Goal: Task Accomplishment & Management: Manage account settings

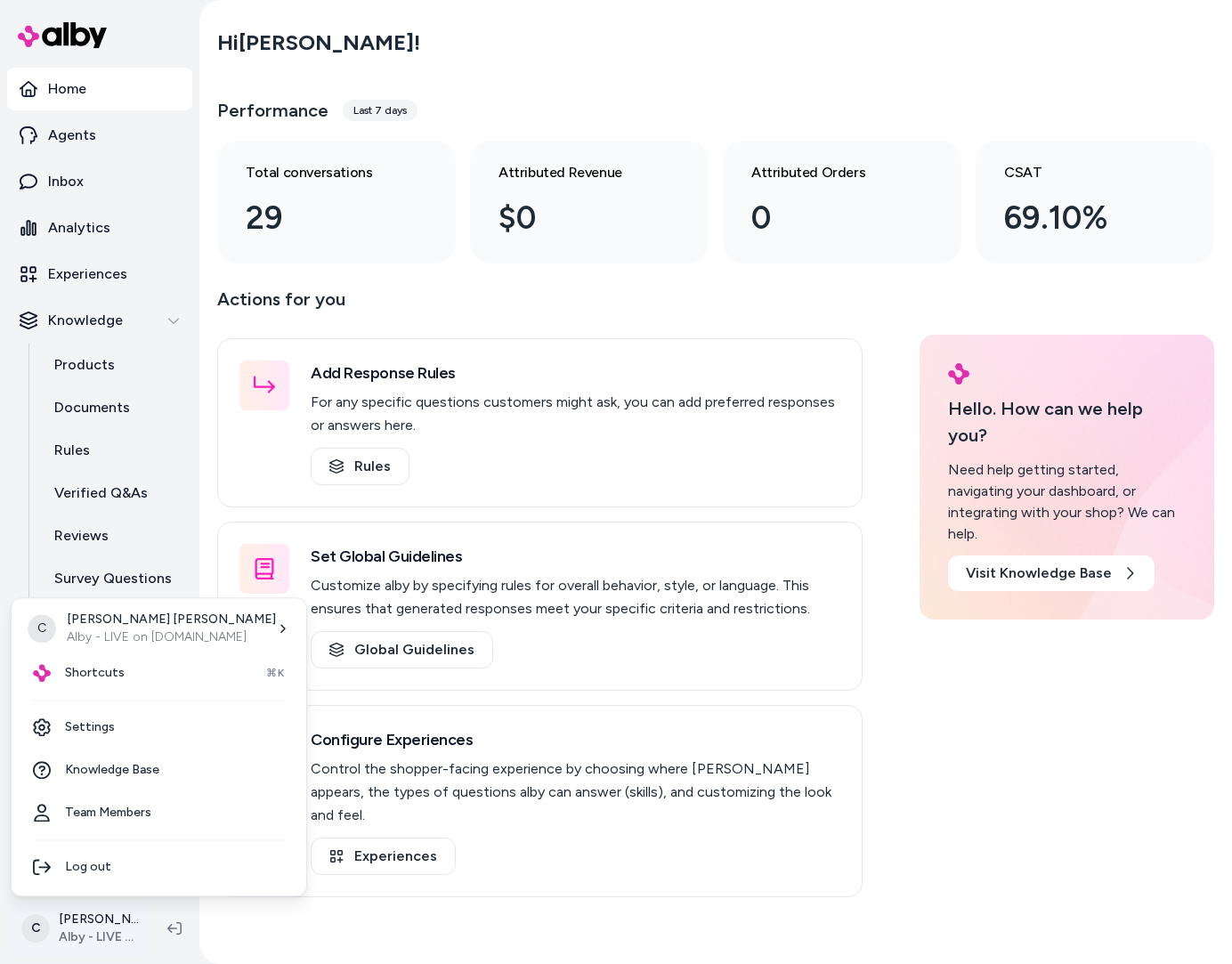
click at [77, 914] on html "Home Agents Inbox Analytics Experiences Knowledge Products Documents Rules Veri…" at bounding box center [616, 482] width 1232 height 964
click at [173, 677] on div "Shortcuts ⌘K" at bounding box center [158, 672] width 280 height 43
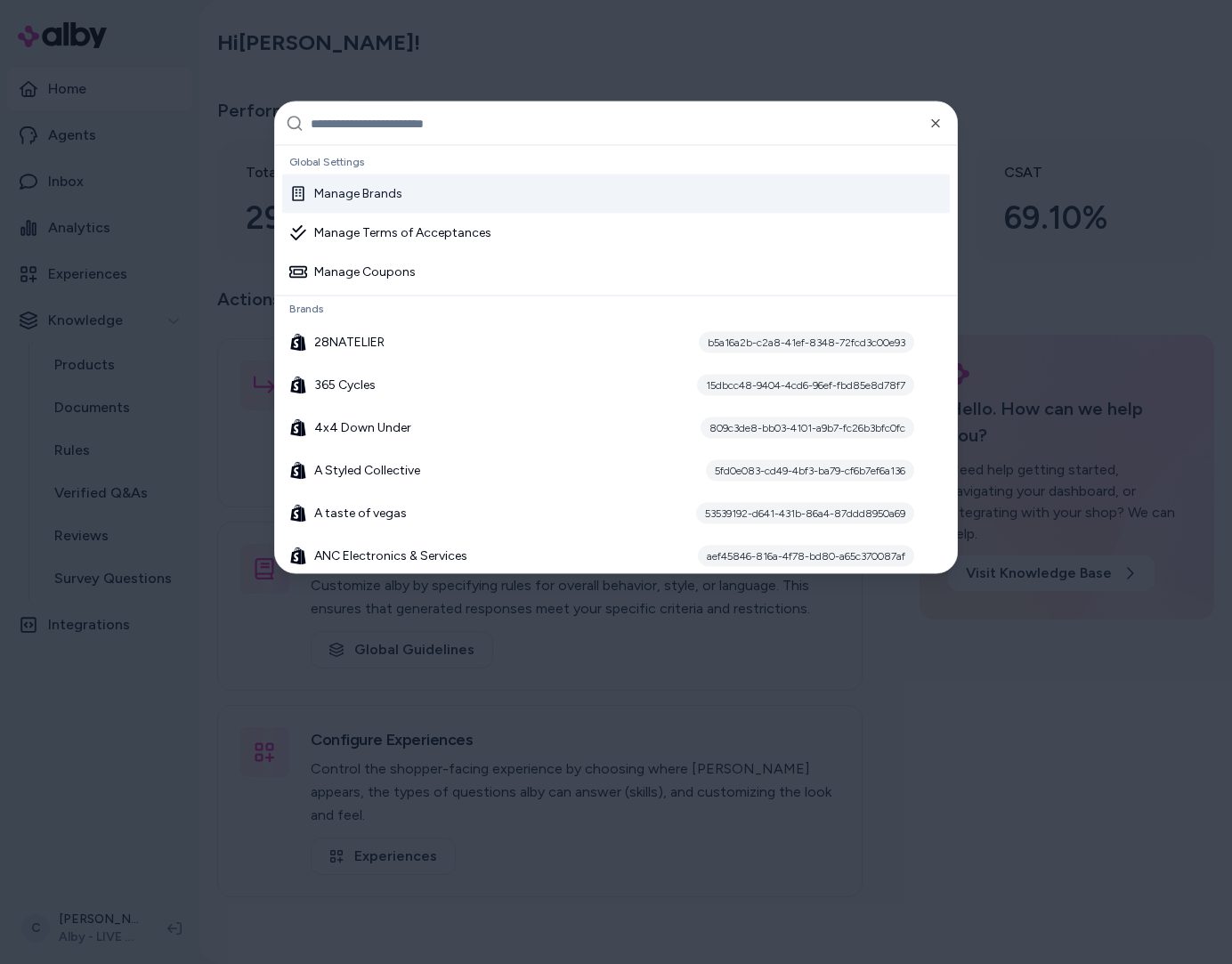
click at [560, 207] on div "Manage Brands" at bounding box center [616, 193] width 668 height 39
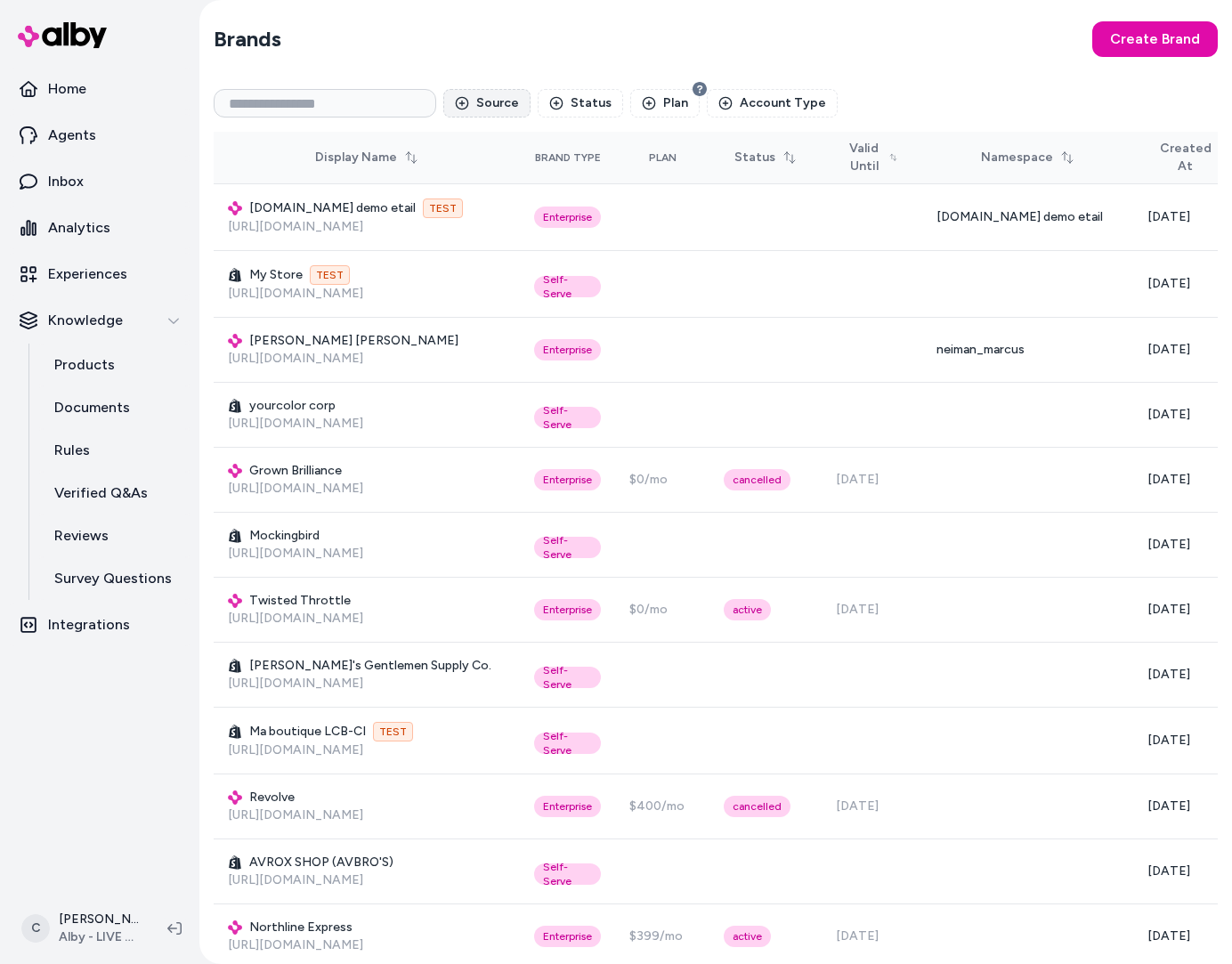
click at [502, 109] on button "Source" at bounding box center [487, 103] width 88 height 28
click at [514, 179] on span "Shopify" at bounding box center [533, 176] width 45 height 18
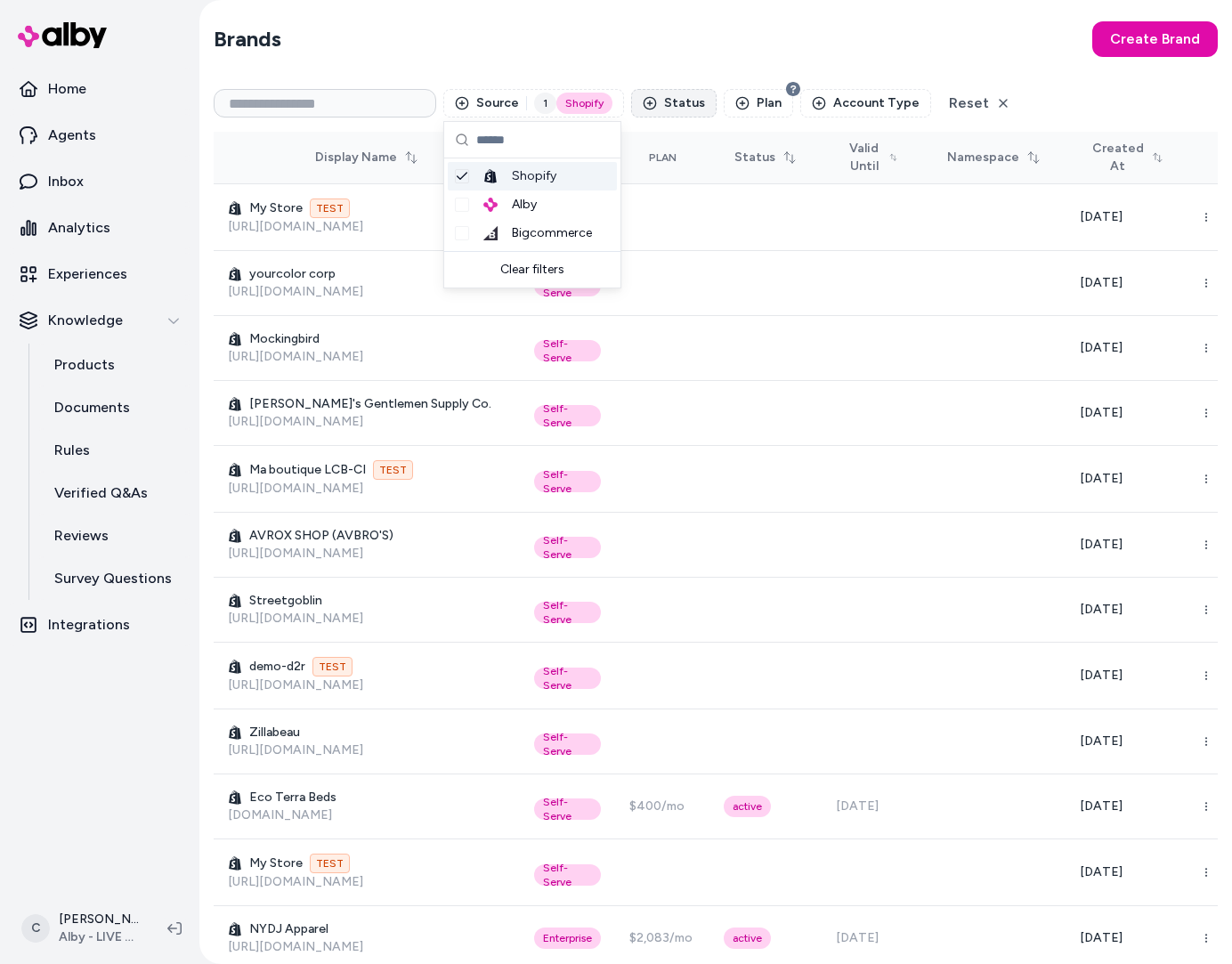
click at [680, 98] on button "Status" at bounding box center [674, 103] width 86 height 28
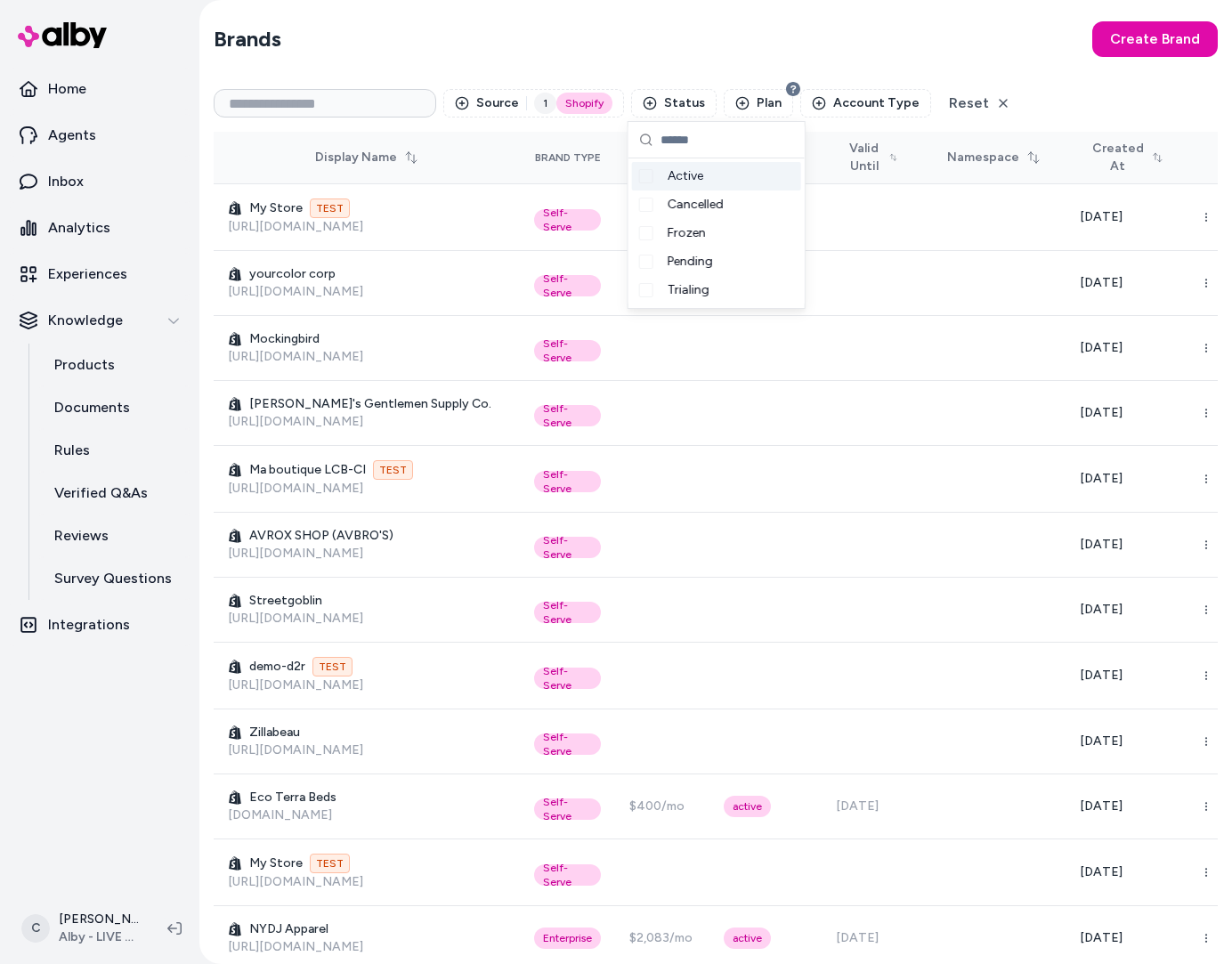
click at [678, 173] on span "Active" at bounding box center [685, 176] width 36 height 18
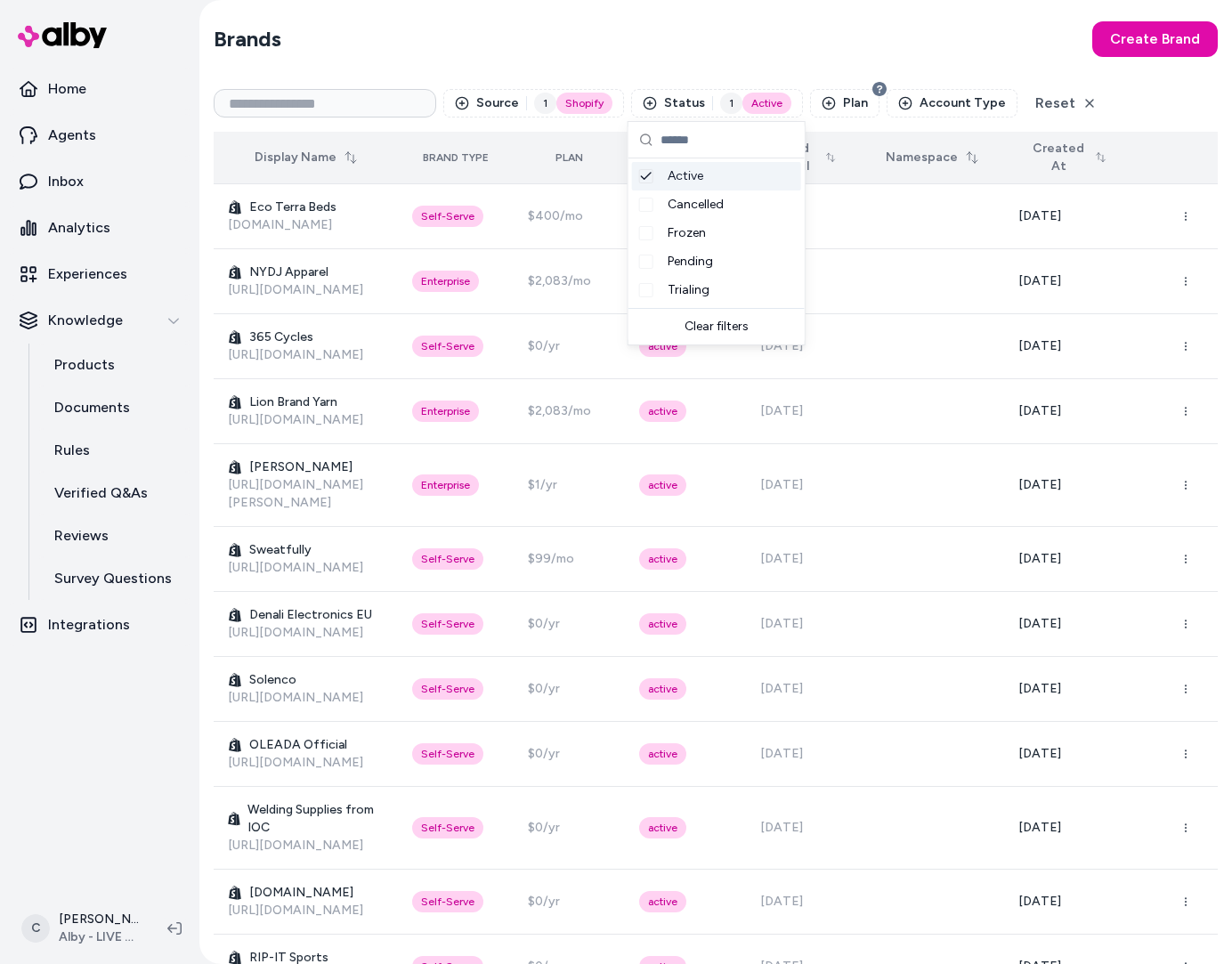
click at [489, 158] on div "Brand Type" at bounding box center [456, 158] width 66 height 15
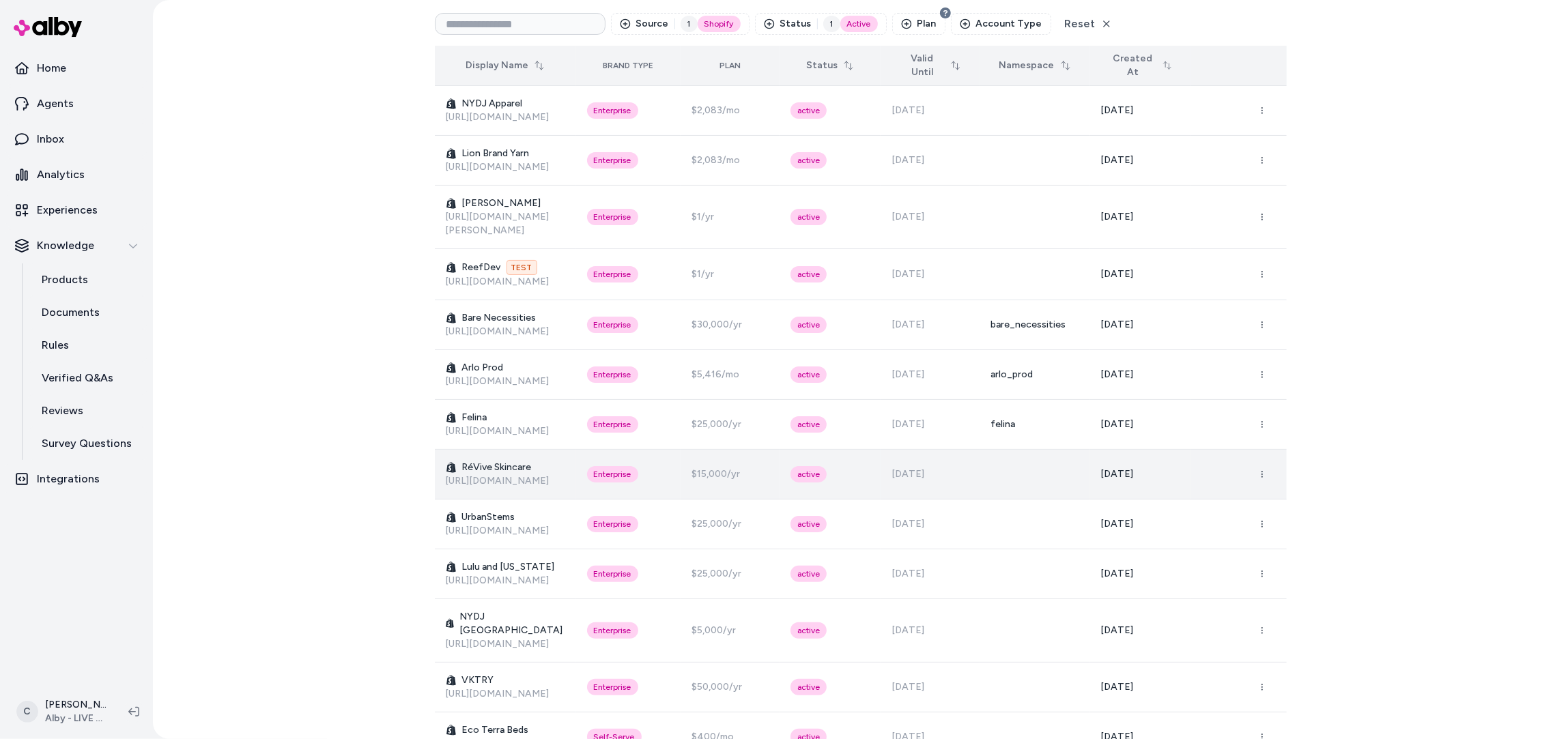
scroll to position [56, 0]
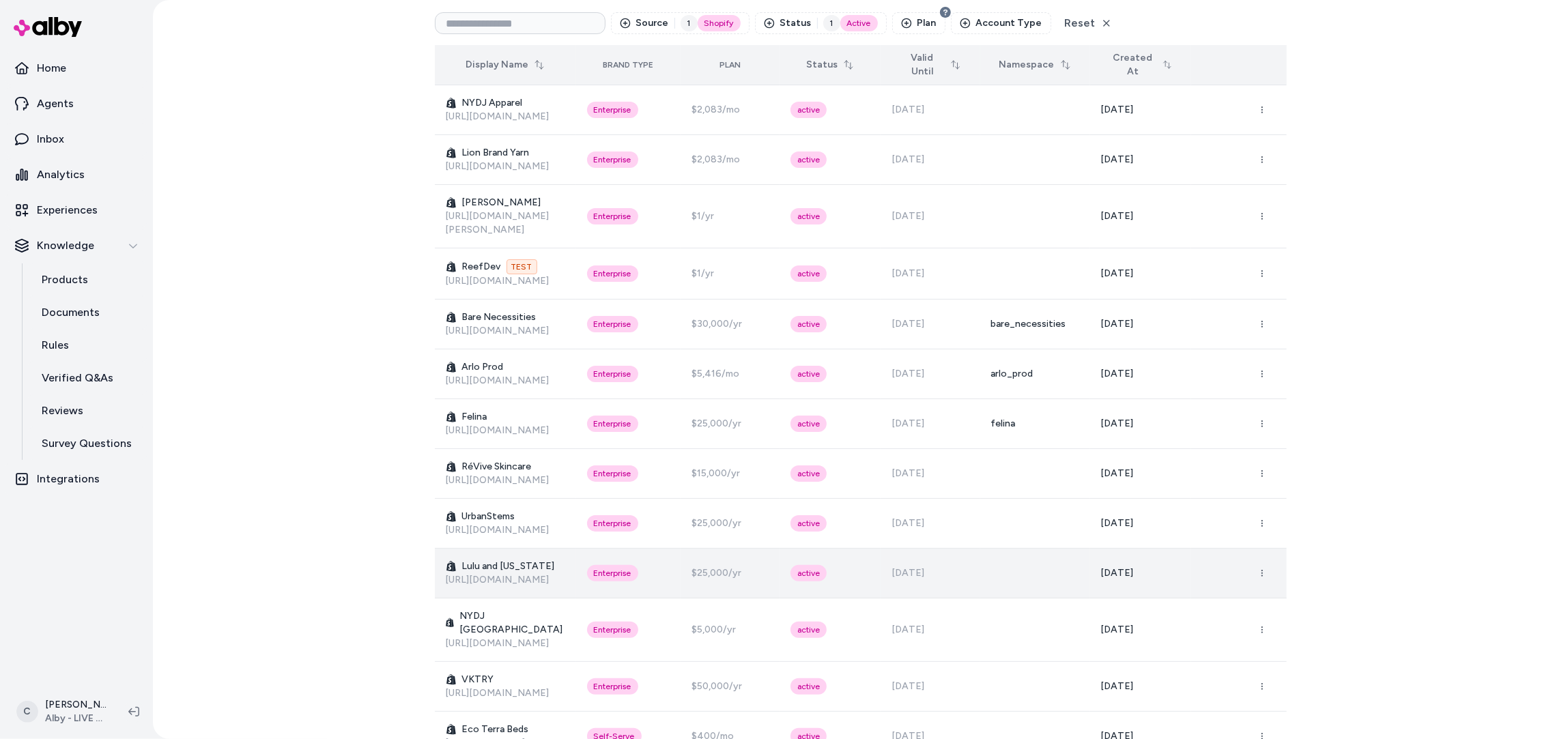
click at [944, 567] on span "[DATE]" at bounding box center [1117, 573] width 33 height 12
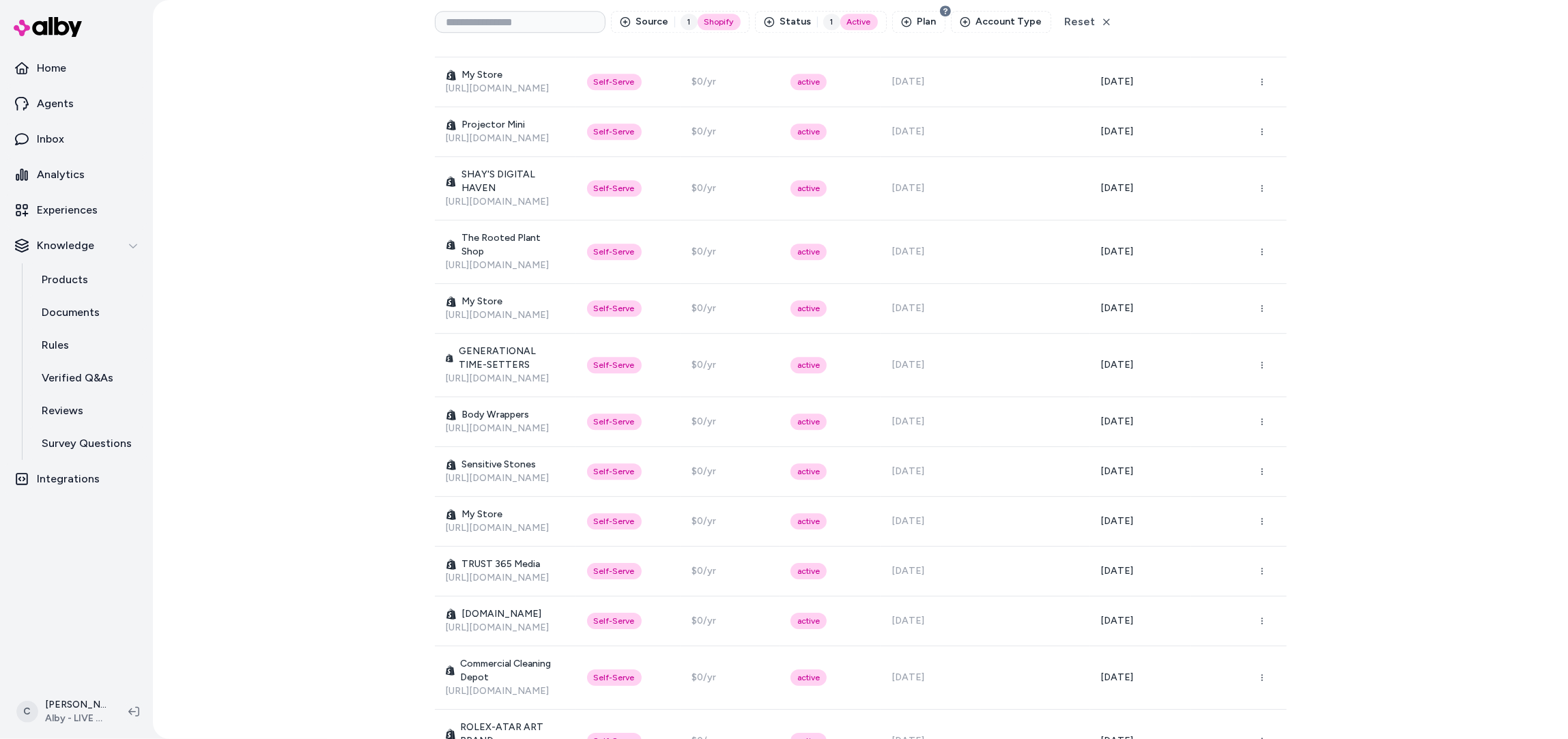
scroll to position [3594, 0]
